Goal: Task Accomplishment & Management: Complete application form

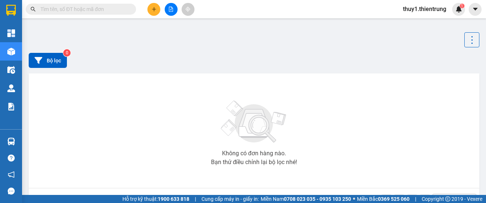
click at [153, 8] on icon "plus" at bounding box center [153, 9] width 5 height 5
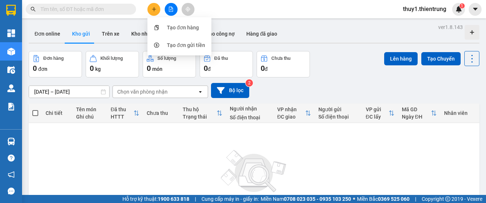
click at [153, 11] on icon "plus" at bounding box center [153, 9] width 5 height 5
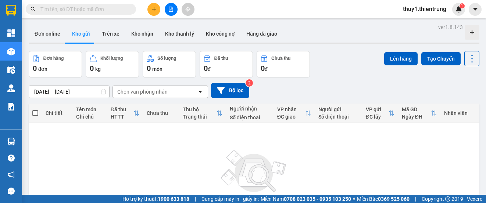
drag, startPoint x: 150, startPoint y: 7, endPoint x: 152, endPoint y: 10, distance: 4.5
click at [150, 7] on button at bounding box center [153, 9] width 13 height 13
click at [164, 32] on div "Tạo đơn hàng" at bounding box center [179, 28] width 55 height 14
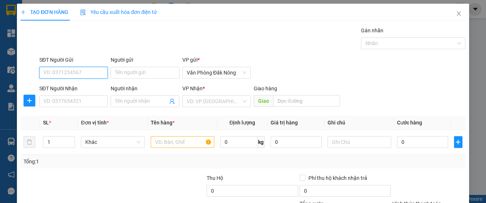
click at [84, 77] on input "SĐT Người Gửi" at bounding box center [73, 73] width 68 height 12
type input "0359873379"
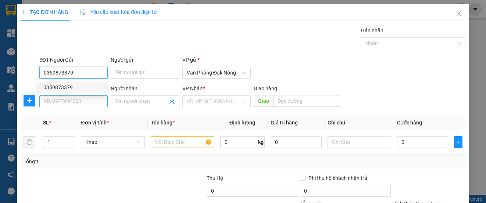
drag, startPoint x: 64, startPoint y: 85, endPoint x: 88, endPoint y: 100, distance: 28.1
click at [66, 87] on div "0359873379" at bounding box center [72, 87] width 59 height 8
type input "0979636518"
type input "NGỌC"
type input "0359873379"
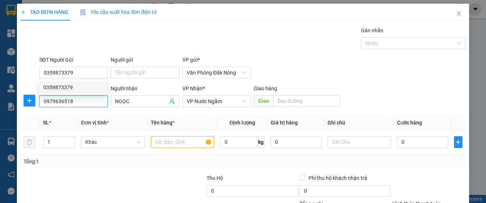
click at [88, 103] on input "0979636518" at bounding box center [73, 102] width 68 height 12
type input "500.000"
click at [88, 103] on input "0979636518" at bounding box center [73, 102] width 68 height 12
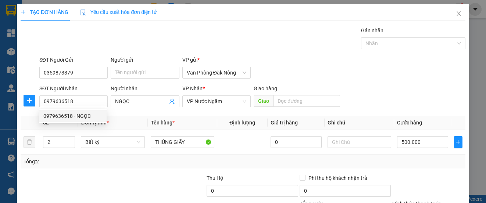
click at [100, 163] on div "Tổng: 2" at bounding box center [106, 162] width 165 height 8
click at [59, 143] on input "2" at bounding box center [58, 142] width 31 height 11
click at [58, 143] on input "2" at bounding box center [58, 142] width 31 height 11
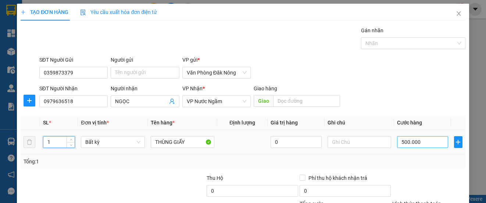
type input "1"
click at [418, 143] on input "500.000" at bounding box center [422, 142] width 51 height 12
type input "025"
type input "25"
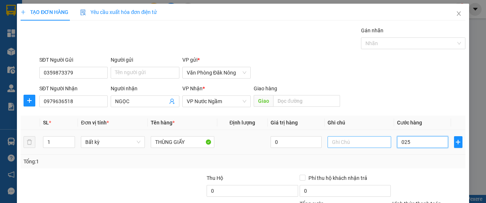
type input "250"
type input "0.250"
type input "2.500"
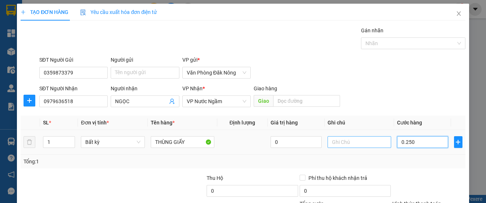
type input "02.500"
click at [425, 141] on input "02.500" at bounding box center [422, 142] width 51 height 12
type input "2"
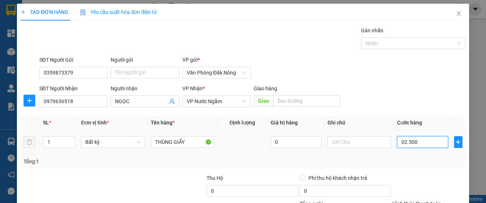
type input "2"
type input "25"
type input "250"
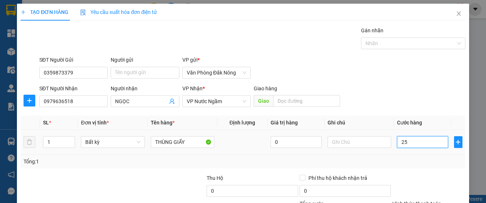
type input "250"
type input "2.500"
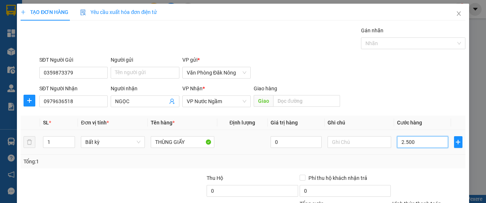
type input "25.000"
type input "250.000"
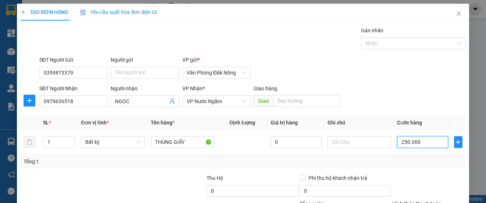
type input "250.000"
click at [414, 163] on div "Tổng: 1" at bounding box center [243, 162] width 438 height 8
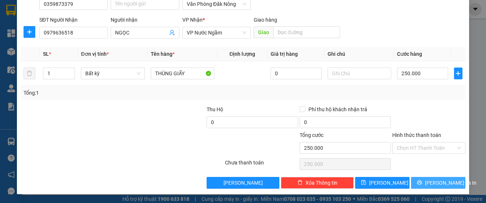
drag, startPoint x: 429, startPoint y: 184, endPoint x: 416, endPoint y: 177, distance: 14.5
click at [426, 185] on span "[PERSON_NAME] và In" at bounding box center [450, 183] width 51 height 8
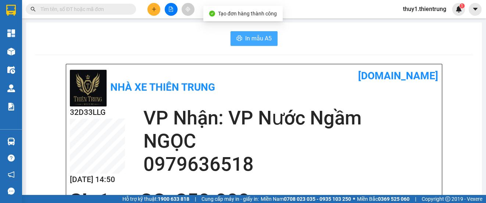
drag, startPoint x: 259, startPoint y: 37, endPoint x: 463, endPoint y: 173, distance: 245.2
click at [259, 38] on span "In mẫu A5" at bounding box center [258, 38] width 26 height 9
